Goal: Information Seeking & Learning: Compare options

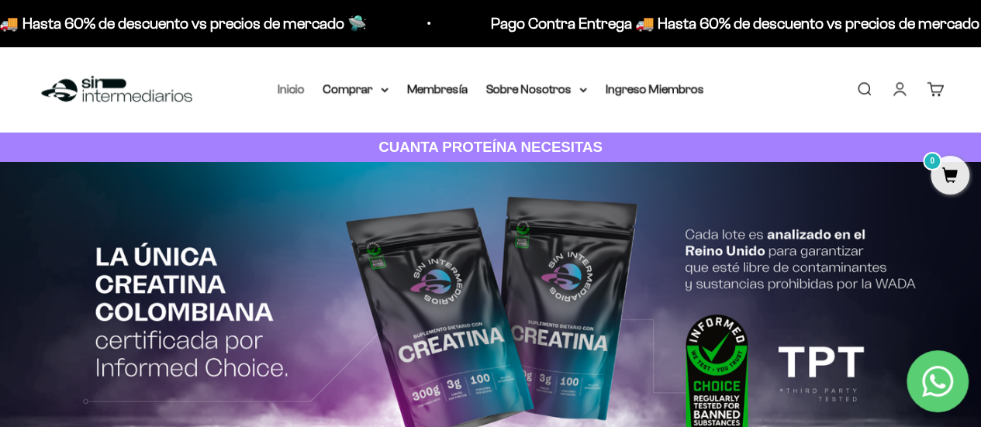
click at [289, 89] on link "Inicio" at bounding box center [291, 88] width 27 height 13
click at [364, 88] on summary "Comprar" at bounding box center [355, 89] width 65 height 20
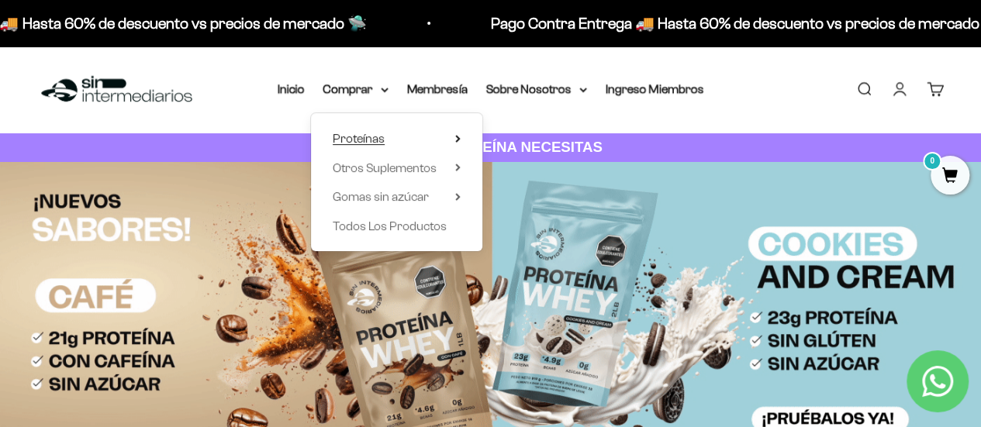
click at [393, 142] on summary "Proteínas" at bounding box center [397, 139] width 128 height 20
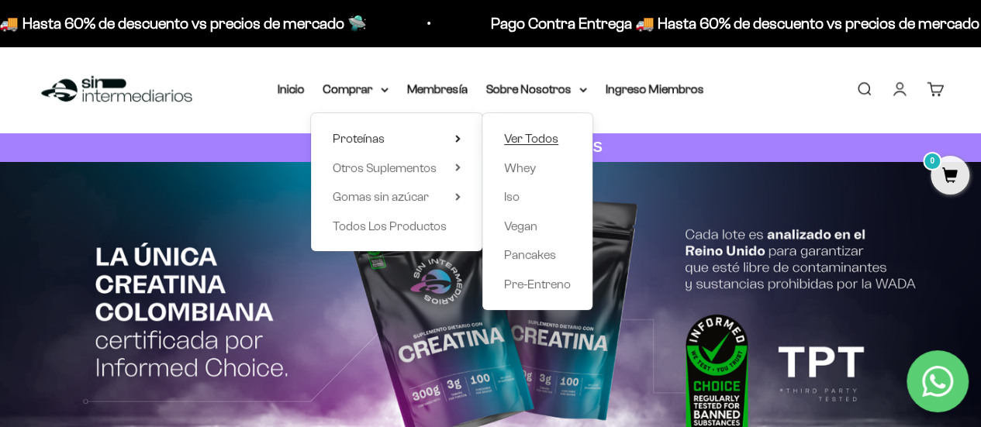
click at [523, 139] on span "Ver Todos" at bounding box center [531, 138] width 54 height 13
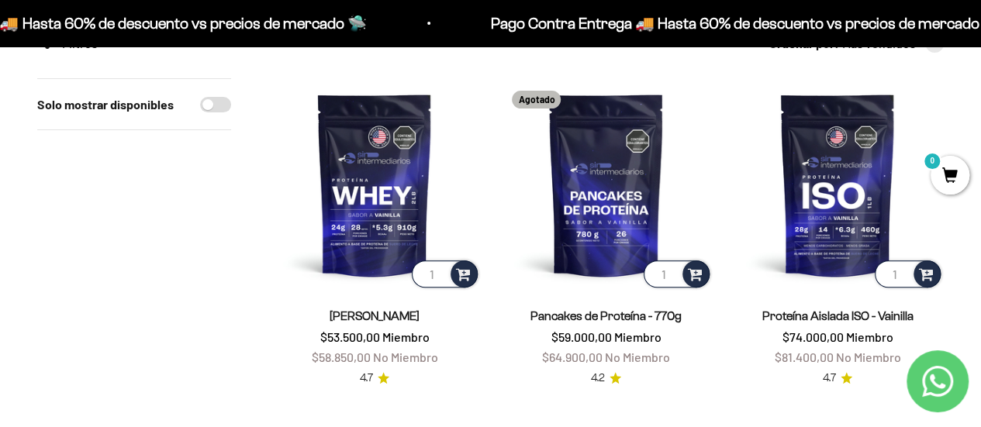
scroll to position [174, 0]
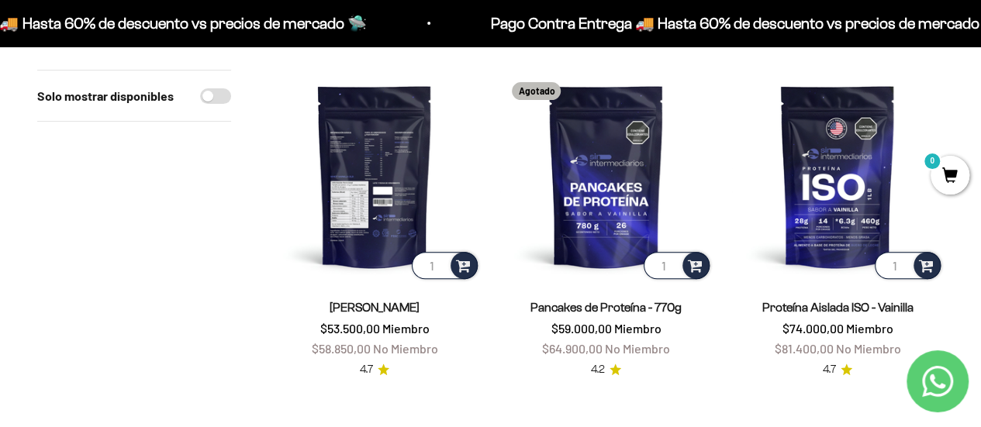
click at [390, 167] on img at bounding box center [374, 176] width 212 height 212
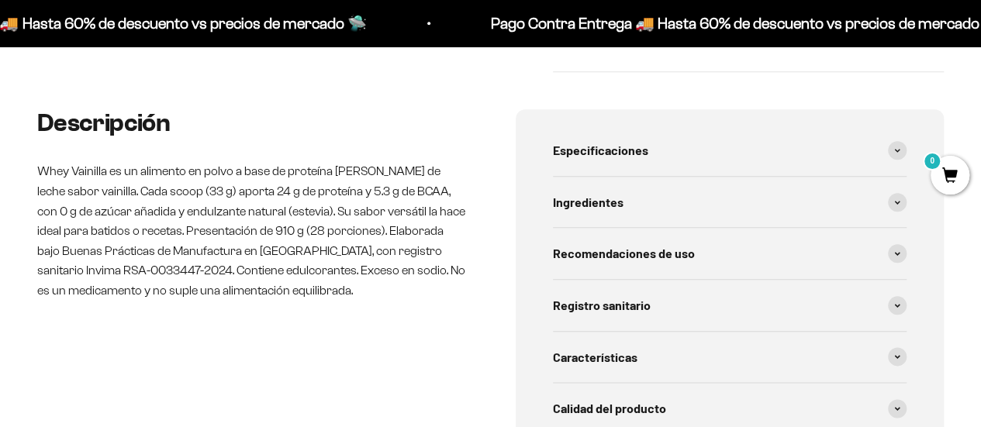
scroll to position [772, 0]
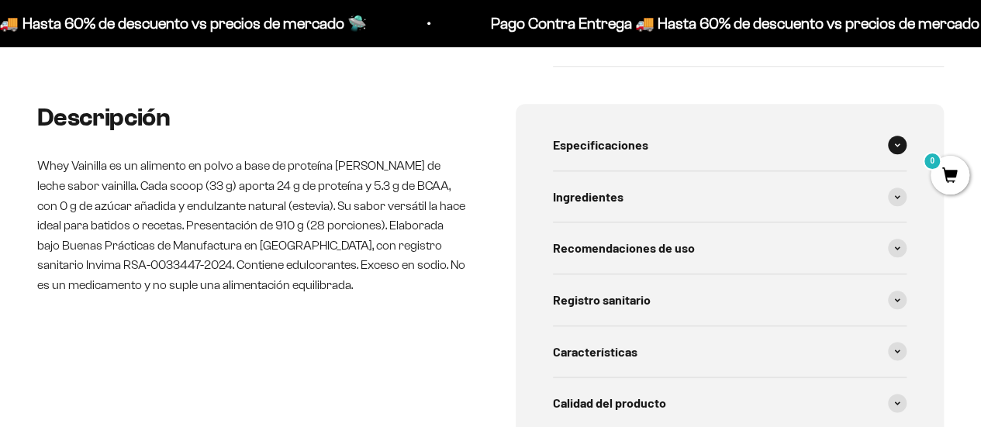
click at [895, 143] on icon at bounding box center [897, 144] width 5 height 2
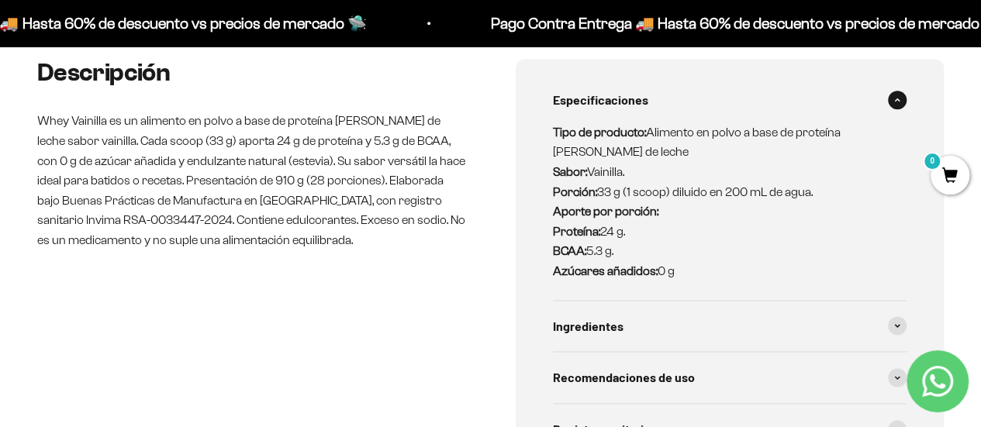
scroll to position [0, 0]
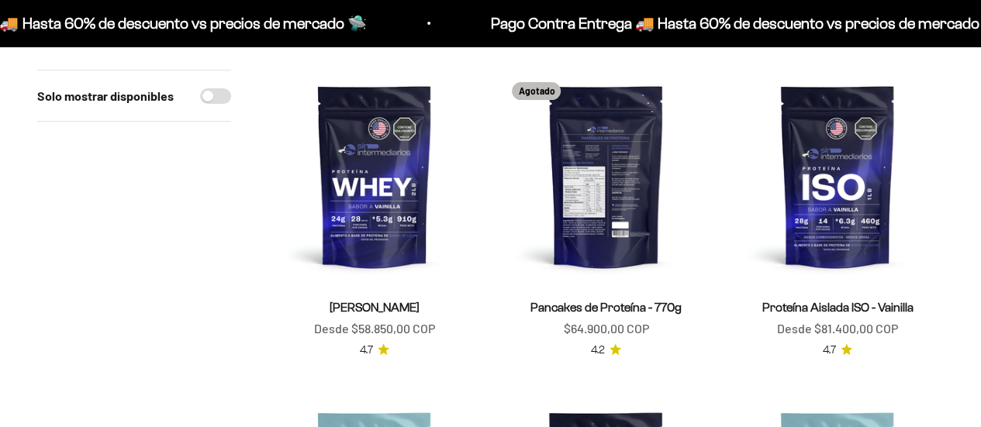
scroll to position [174, 0]
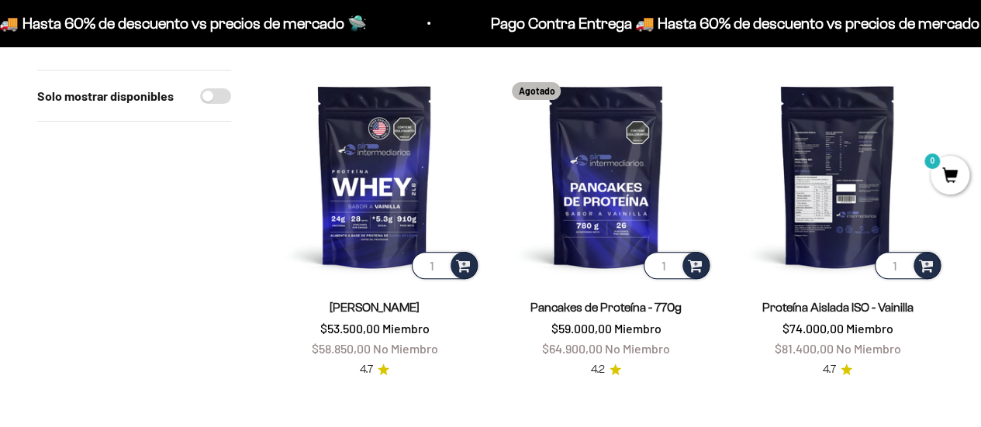
click at [828, 181] on img at bounding box center [837, 176] width 212 height 212
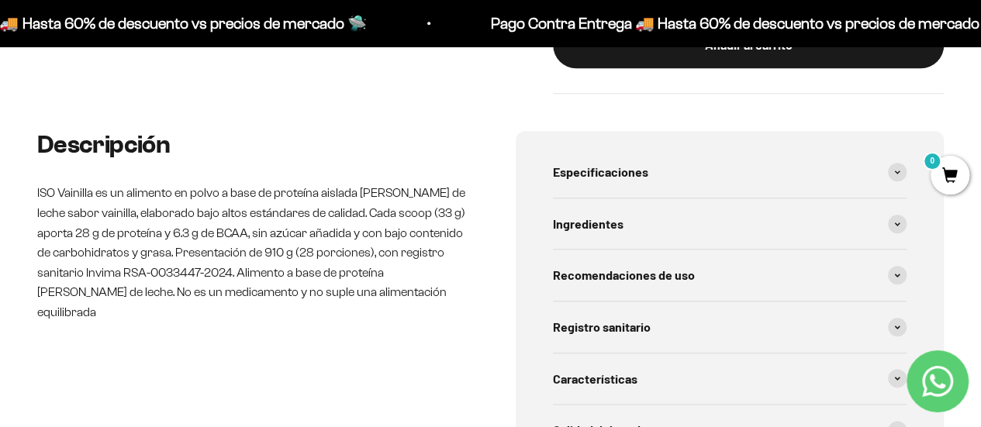
scroll to position [754, 0]
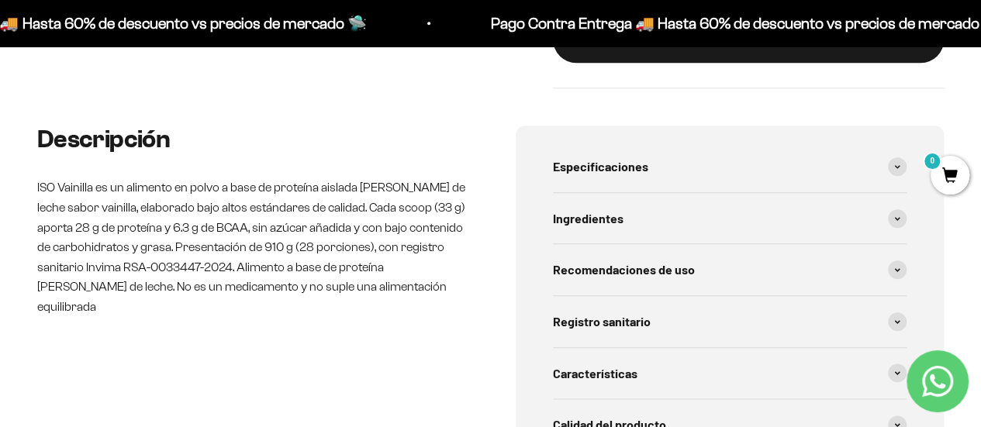
drag, startPoint x: 990, startPoint y: 32, endPoint x: 991, endPoint y: 98, distance: 66.7
click at [671, 176] on div "Especificaciones" at bounding box center [730, 166] width 354 height 51
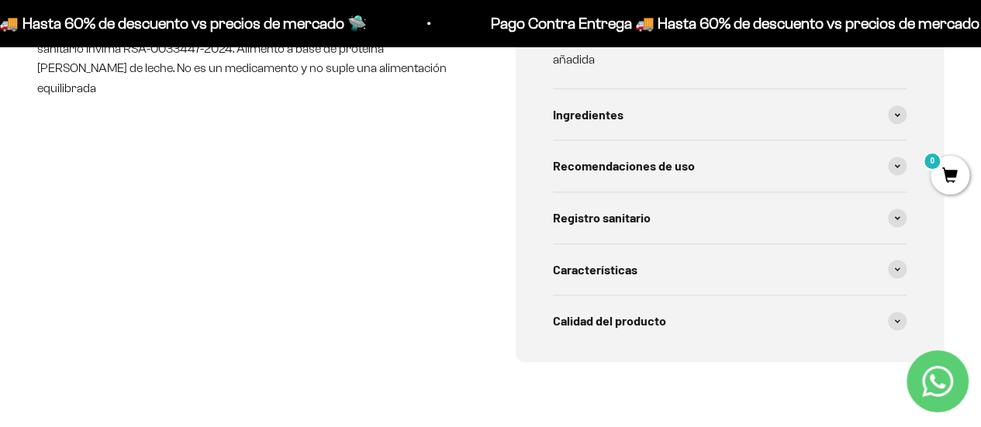
scroll to position [985, 0]
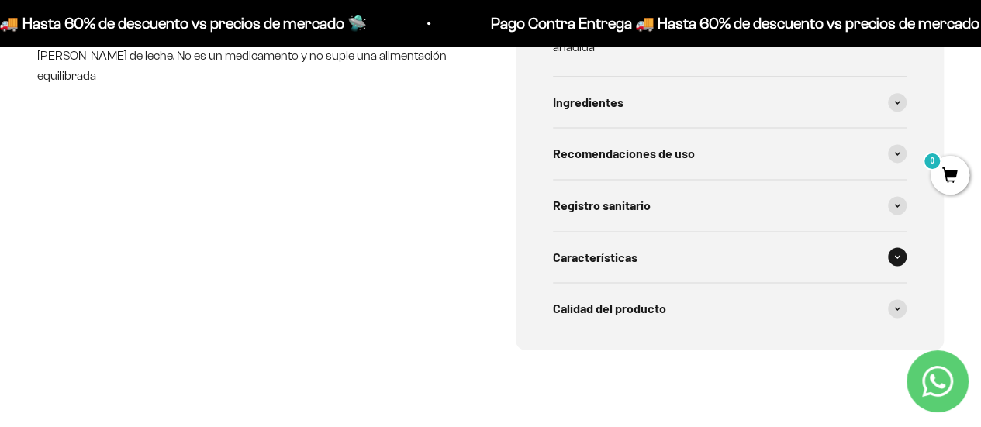
click at [771, 243] on div "Características" at bounding box center [730, 257] width 354 height 51
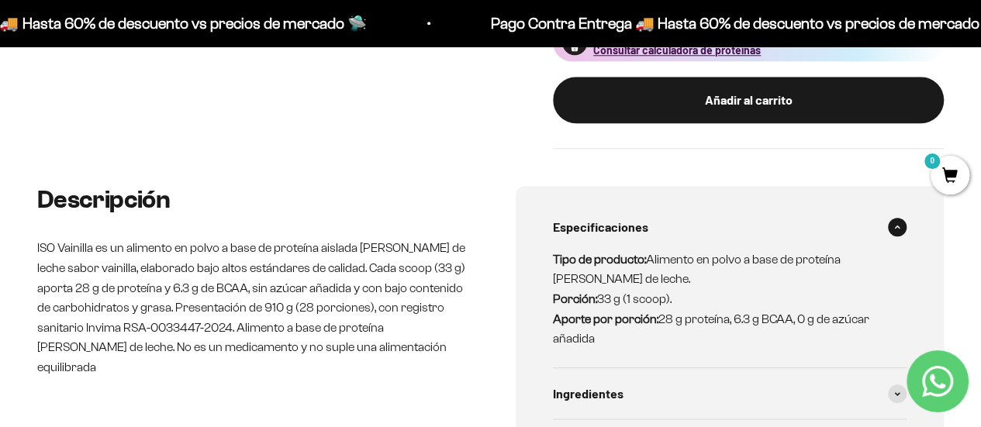
scroll to position [203, 0]
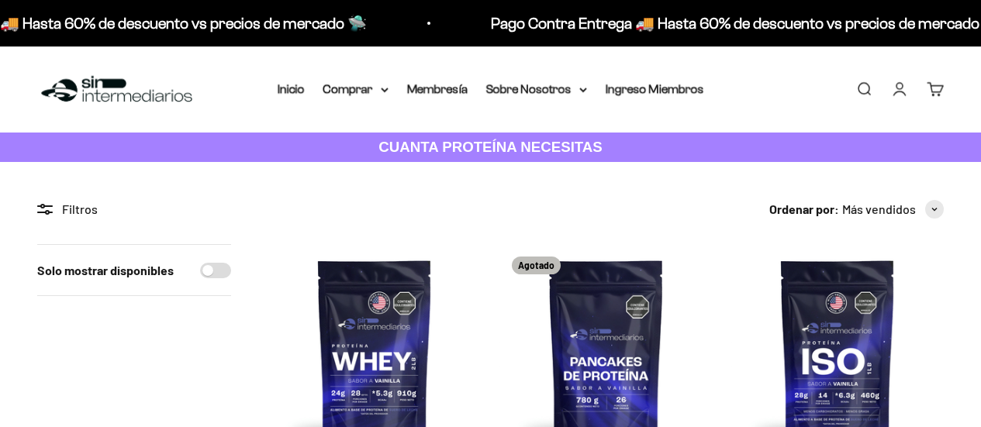
scroll to position [174, 0]
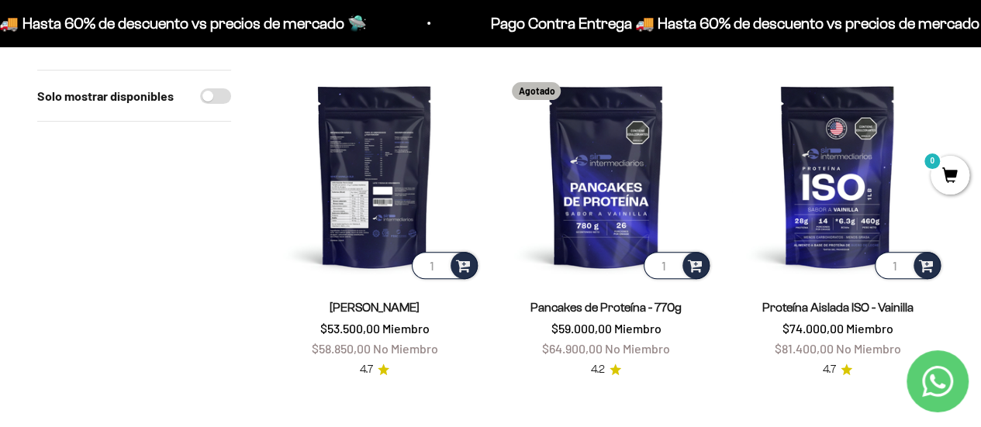
click at [361, 185] on img at bounding box center [374, 176] width 212 height 212
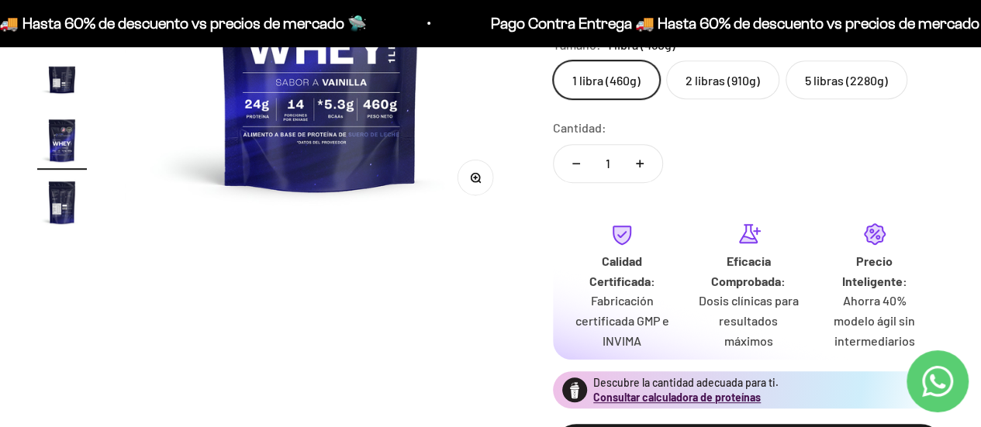
scroll to position [348, 0]
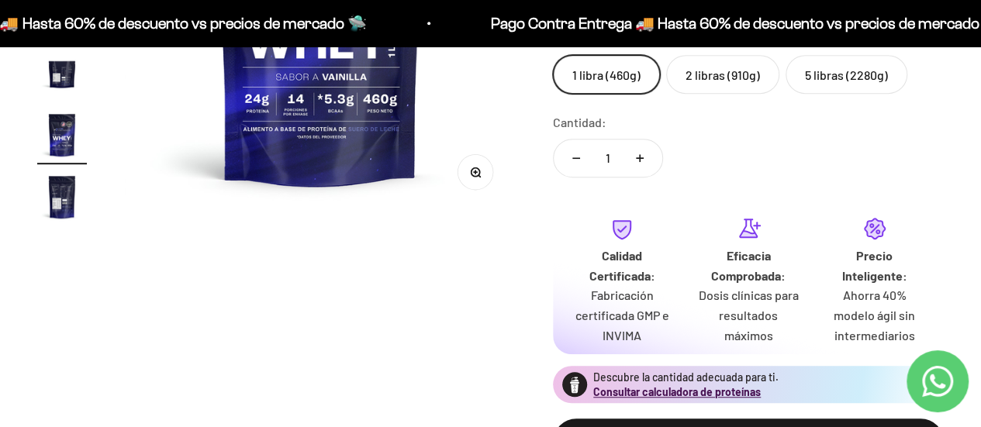
click at [709, 75] on label "2 libras (910g)" at bounding box center [722, 74] width 113 height 39
click at [553, 55] on input "2 libras (910g)" at bounding box center [552, 54] width 1 height 1
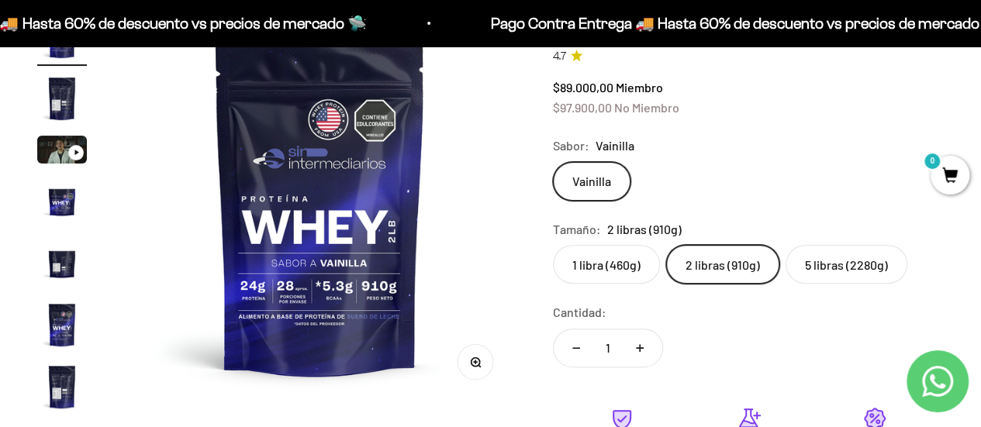
click at [586, 261] on label "1 libra (460g)" at bounding box center [606, 264] width 107 height 39
click at [553, 245] on input "1 libra (460g)" at bounding box center [552, 244] width 1 height 1
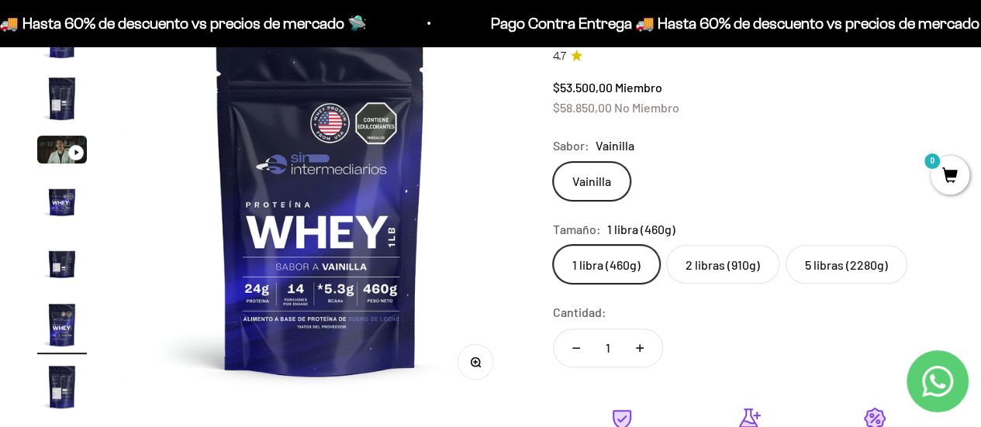
click at [723, 268] on label "2 libras (910g)" at bounding box center [722, 264] width 113 height 39
click at [553, 245] on input "2 libras (910g)" at bounding box center [552, 244] width 1 height 1
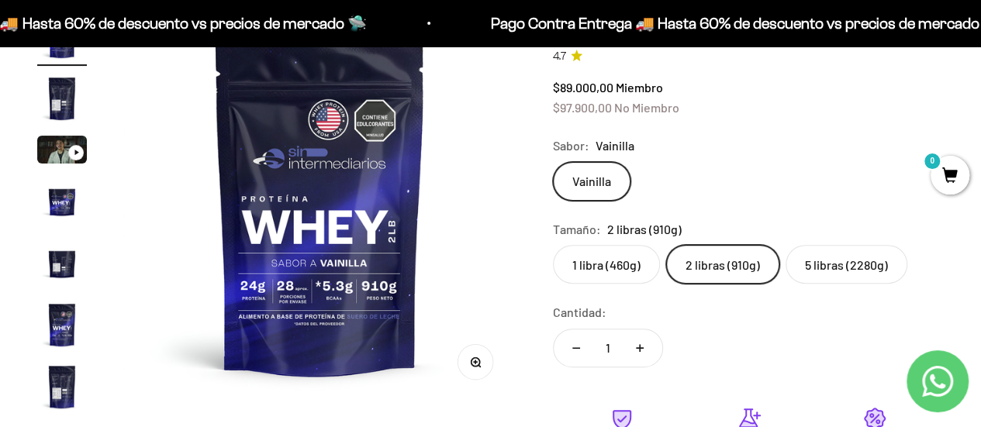
click at [597, 262] on label "1 libra (460g)" at bounding box center [606, 264] width 107 height 39
click at [553, 245] on input "1 libra (460g)" at bounding box center [552, 244] width 1 height 1
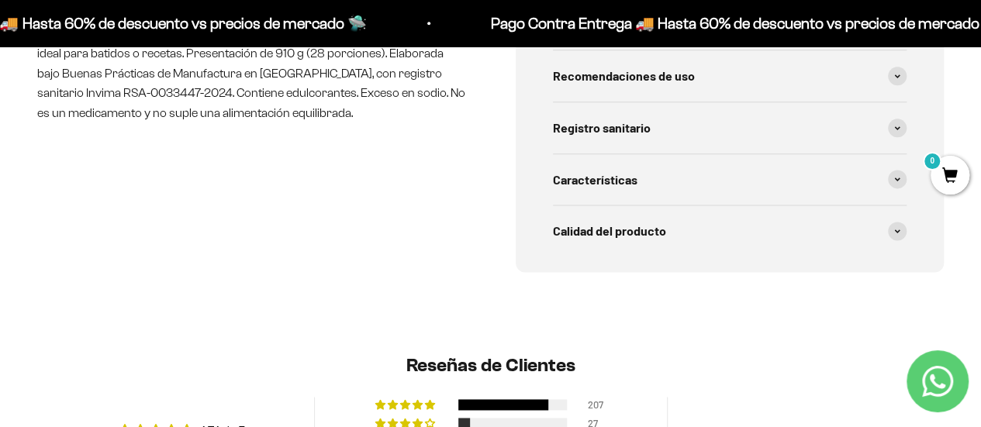
scroll to position [950, 0]
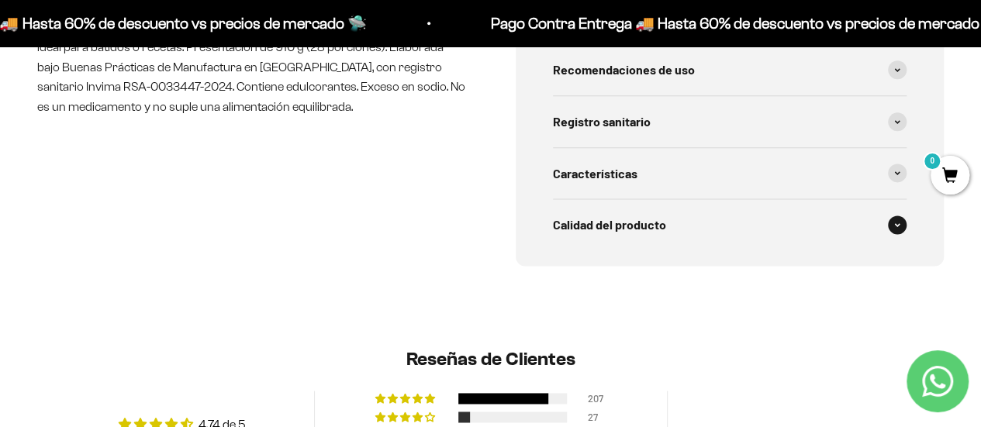
click at [747, 207] on div "Calidad del producto" at bounding box center [730, 224] width 354 height 51
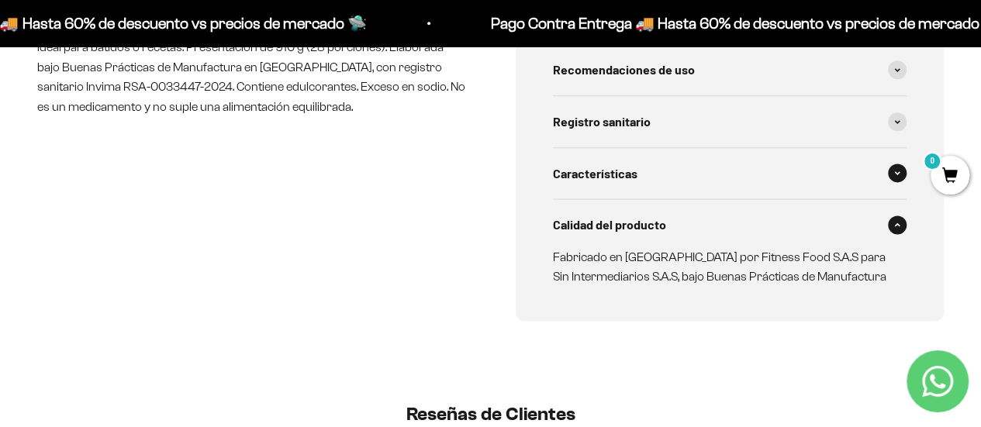
click at [740, 164] on div "Características" at bounding box center [730, 173] width 354 height 51
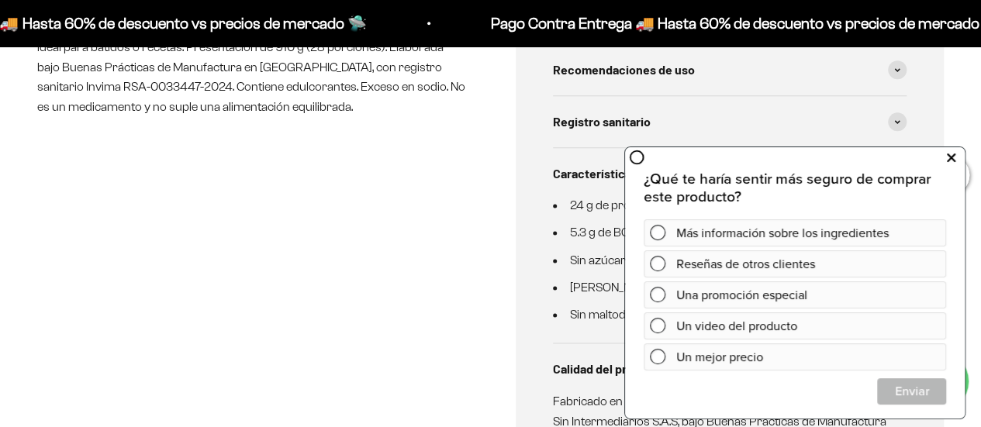
click at [950, 155] on icon at bounding box center [951, 157] width 9 height 20
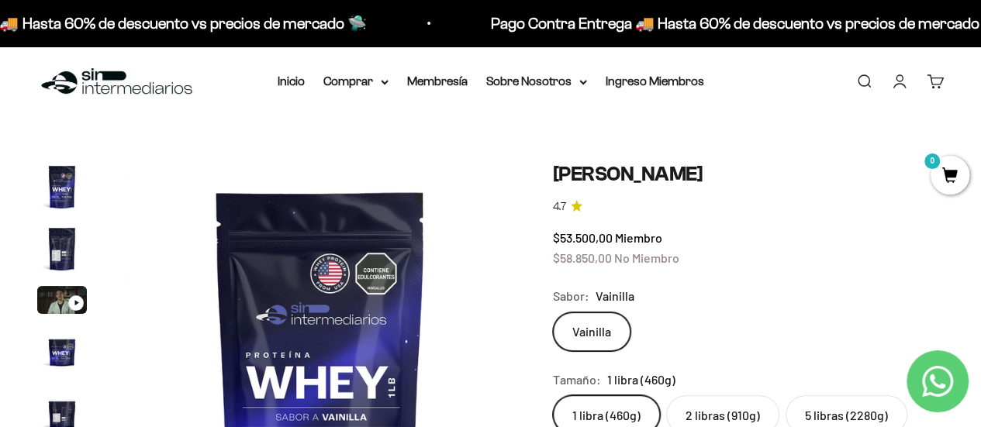
scroll to position [0, 0]
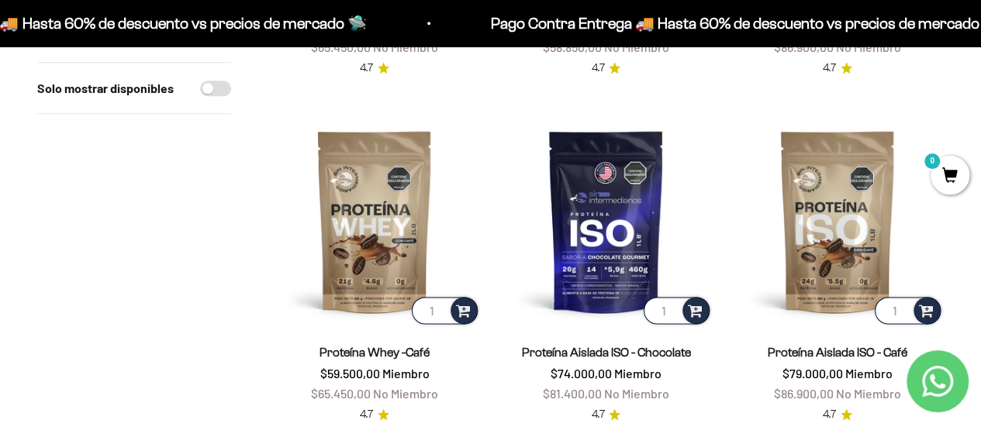
scroll to position [826, 0]
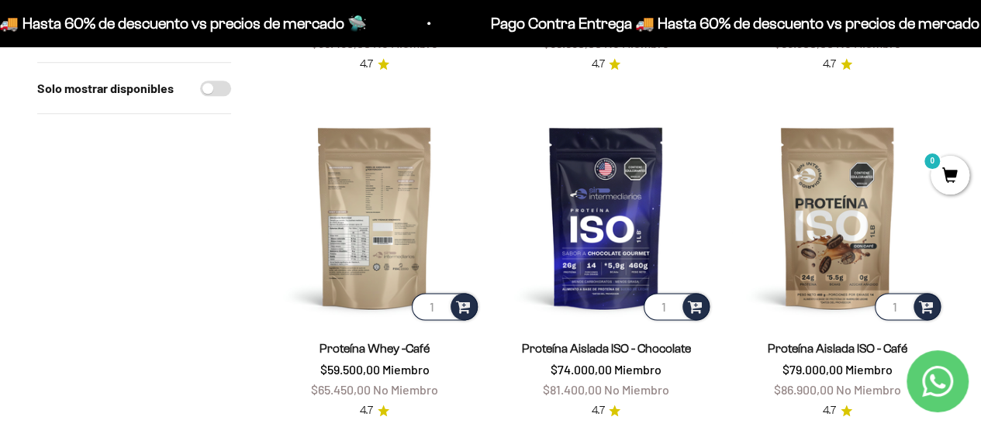
click at [374, 219] on img at bounding box center [374, 217] width 212 height 212
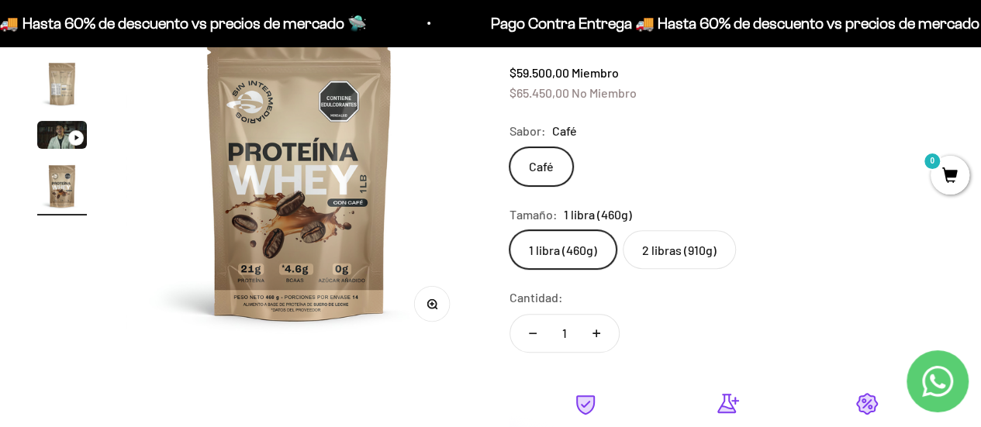
scroll to position [124, 0]
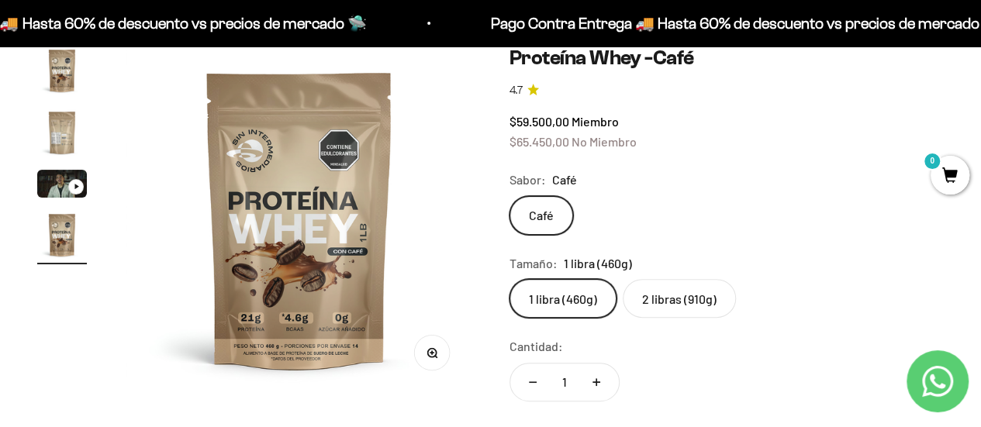
click at [678, 312] on label "2 libras (910g)" at bounding box center [679, 298] width 113 height 39
click at [509, 279] on input "2 libras (910g)" at bounding box center [509, 278] width 1 height 1
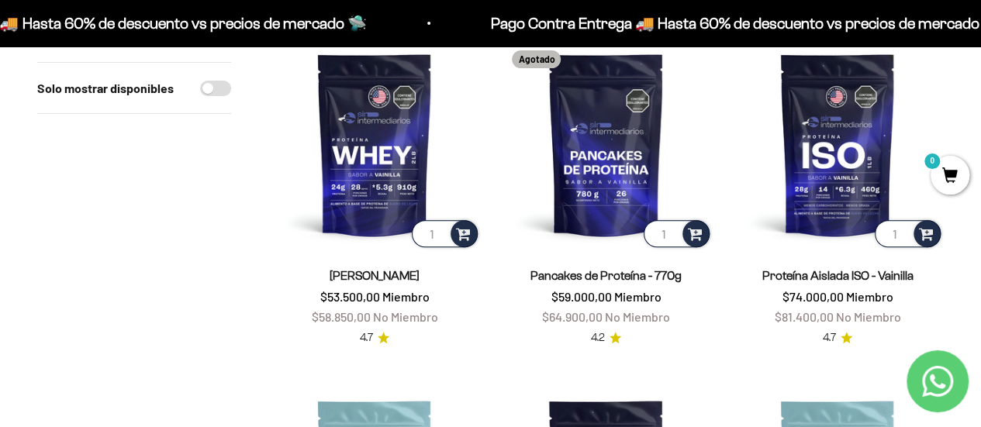
scroll to position [214, 0]
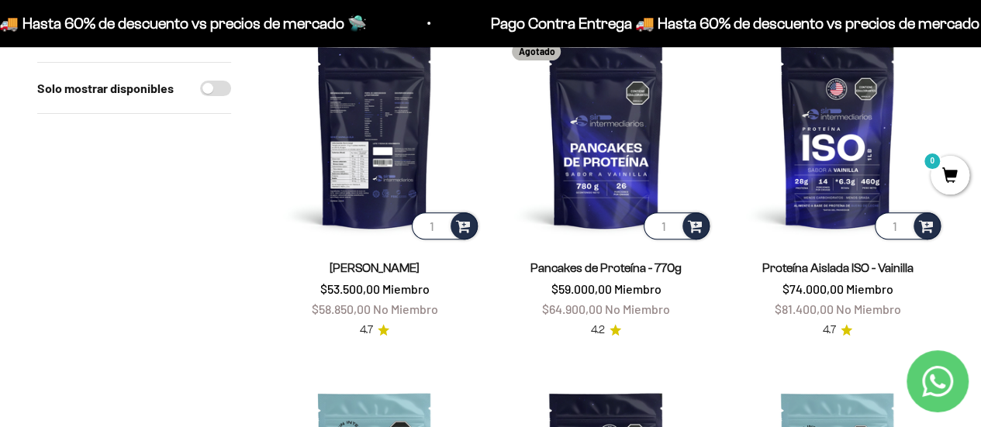
click at [369, 145] on img at bounding box center [374, 136] width 212 height 212
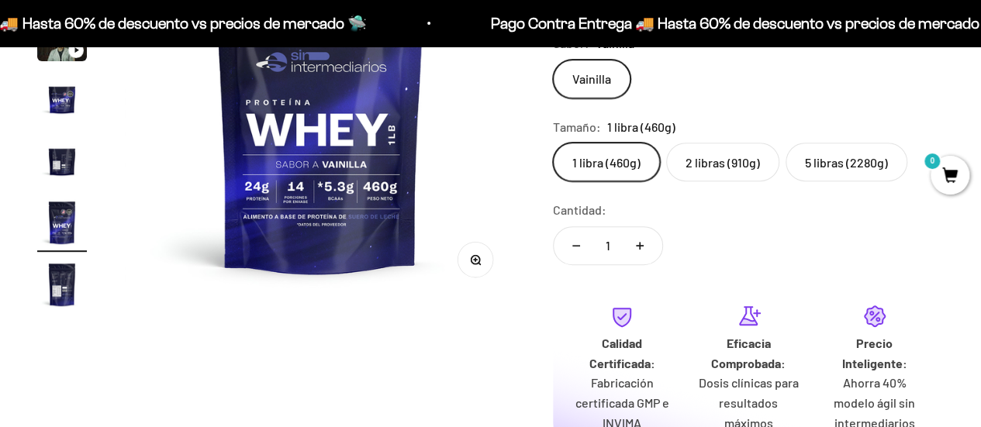
scroll to position [267, 0]
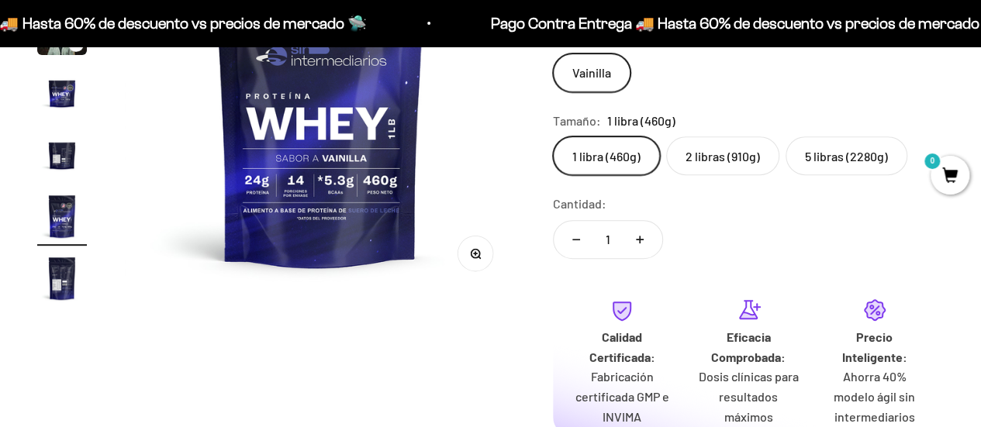
drag, startPoint x: 988, startPoint y: 34, endPoint x: 992, endPoint y: 58, distance: 24.3
click at [757, 143] on label "2 libras (910g)" at bounding box center [722, 155] width 113 height 39
click at [553, 136] on input "2 libras (910g)" at bounding box center [552, 136] width 1 height 1
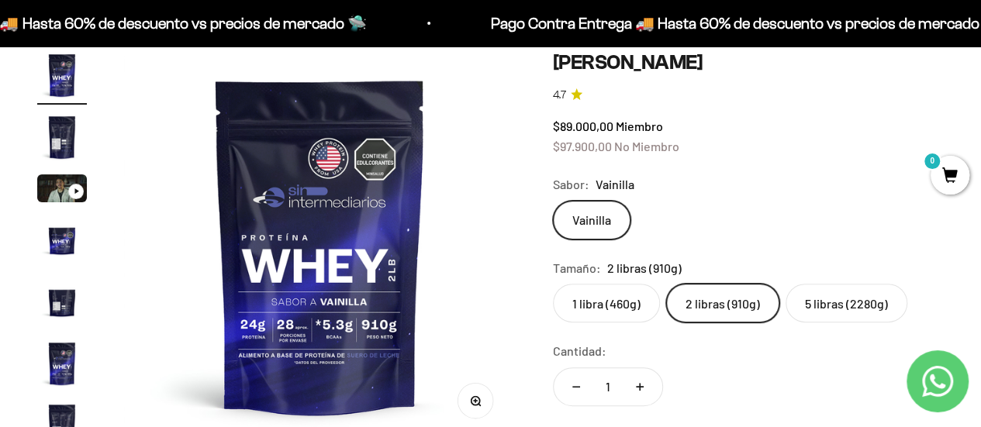
scroll to position [108, 0]
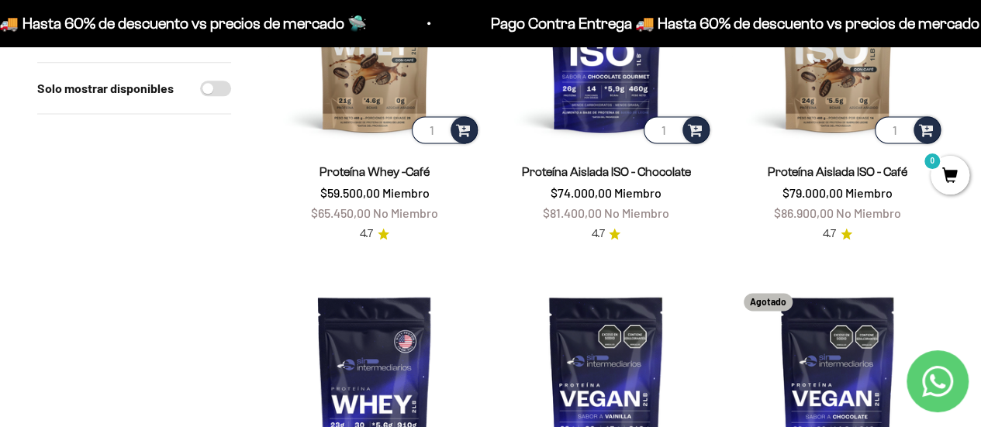
scroll to position [1023, 0]
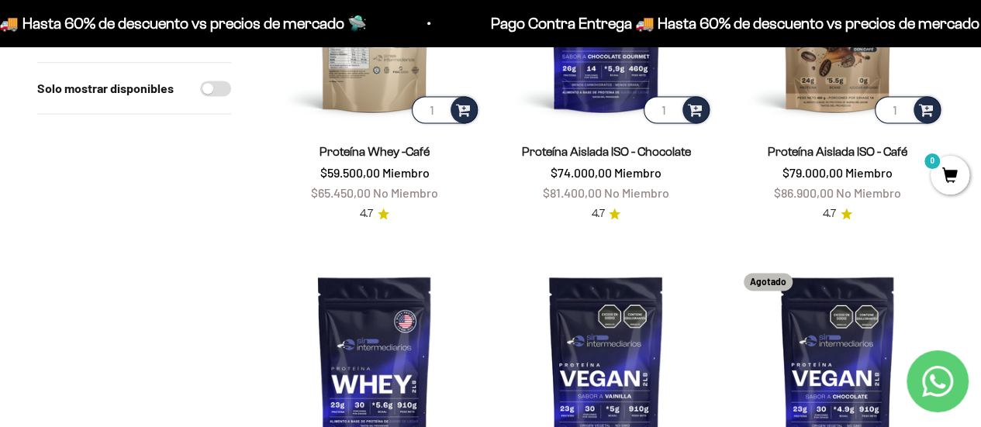
click at [361, 78] on img at bounding box center [374, 20] width 212 height 212
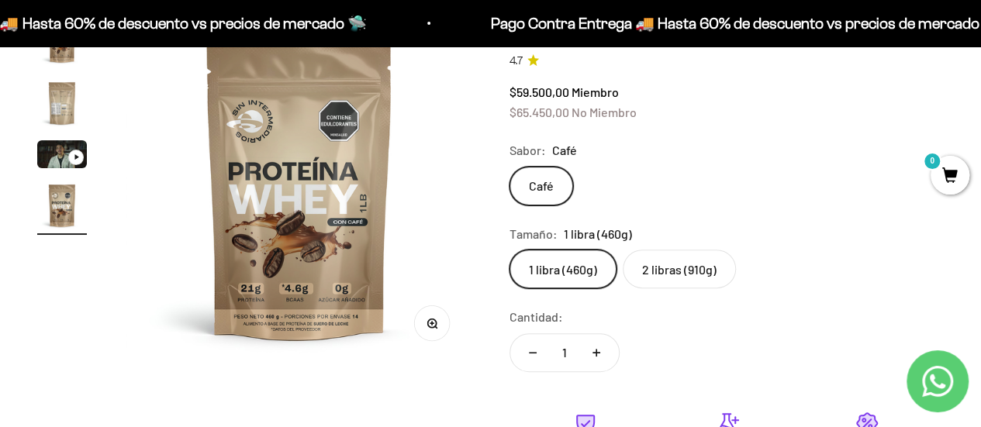
scroll to position [158, 0]
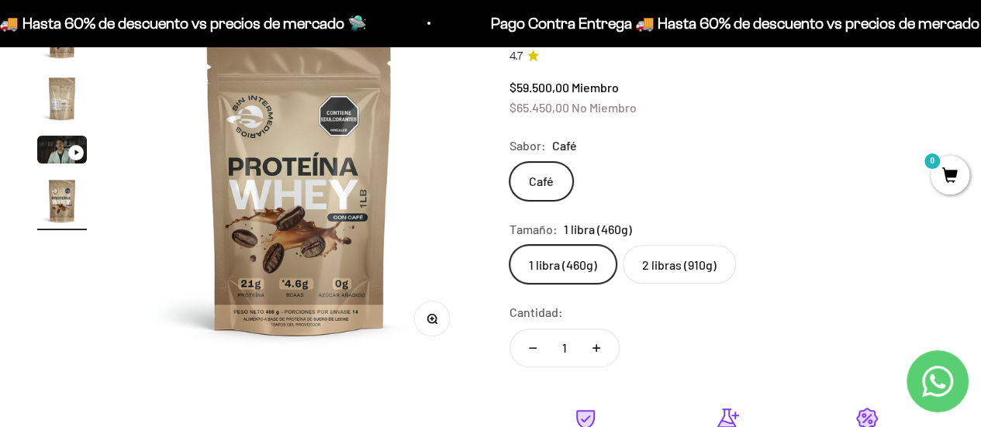
click at [674, 263] on label "2 libras (910g)" at bounding box center [679, 264] width 113 height 39
click at [509, 245] on input "2 libras (910g)" at bounding box center [509, 244] width 1 height 1
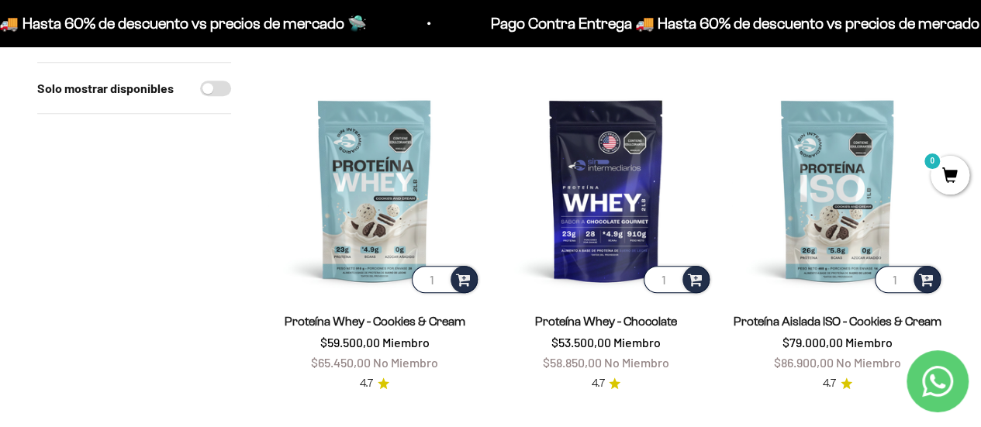
scroll to position [503, 0]
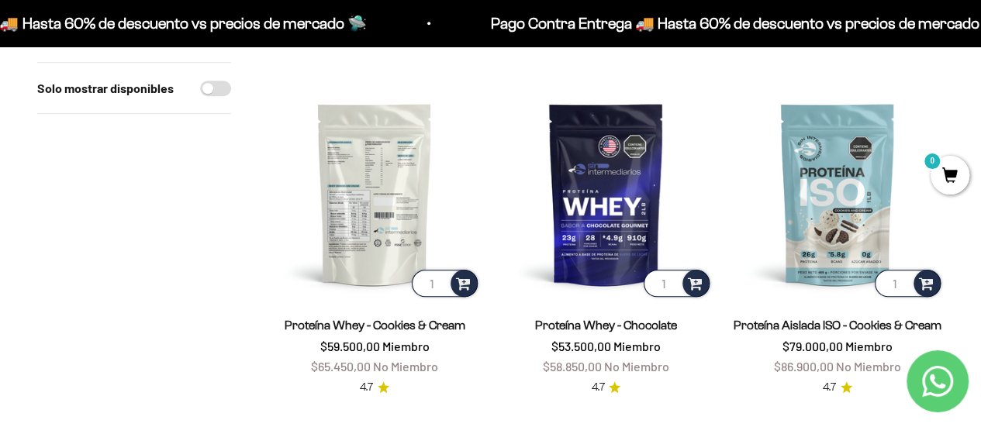
click at [364, 176] on img at bounding box center [374, 194] width 212 height 212
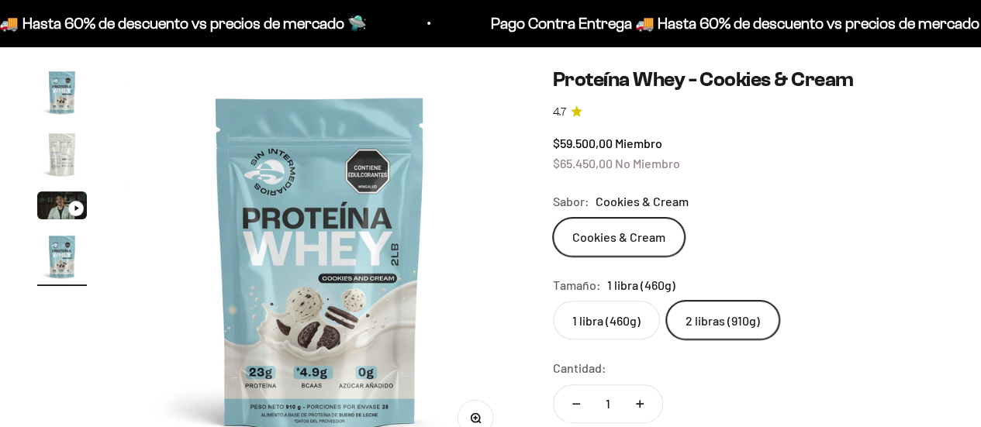
scroll to position [0, 1200]
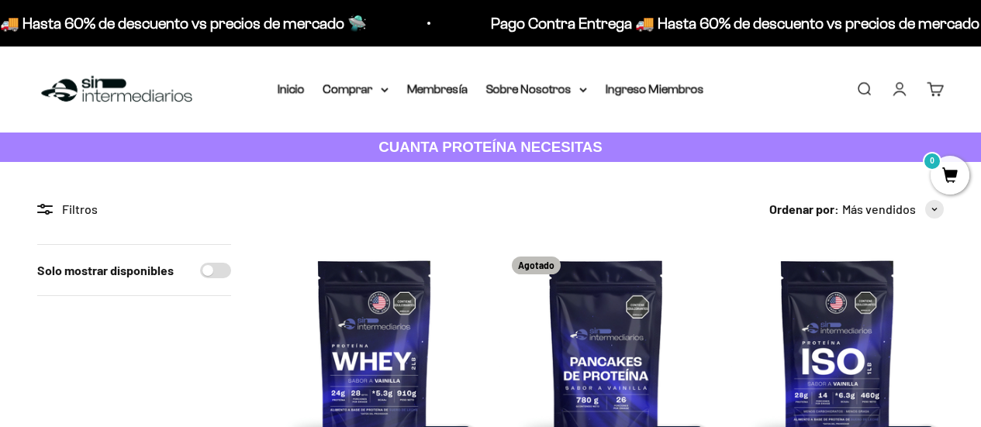
scroll to position [503, 0]
